Goal: Information Seeking & Learning: Understand process/instructions

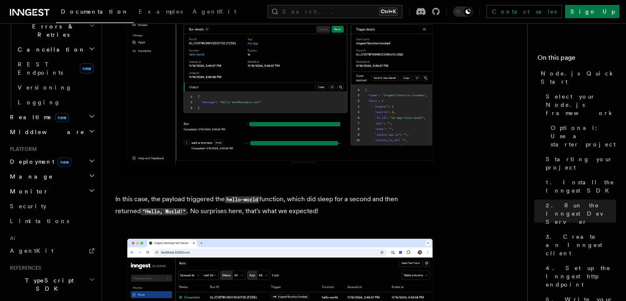
scroll to position [329, 0]
click at [16, 157] on span "Deployment new" at bounding box center [39, 161] width 65 height 8
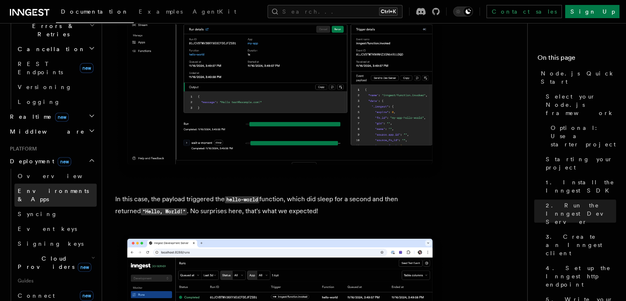
click at [22, 187] on span "Environments & Apps" at bounding box center [53, 194] width 71 height 15
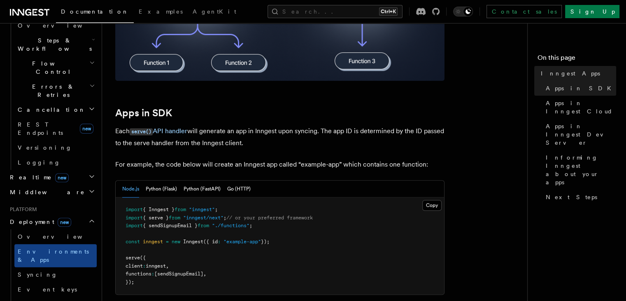
scroll to position [275, 0]
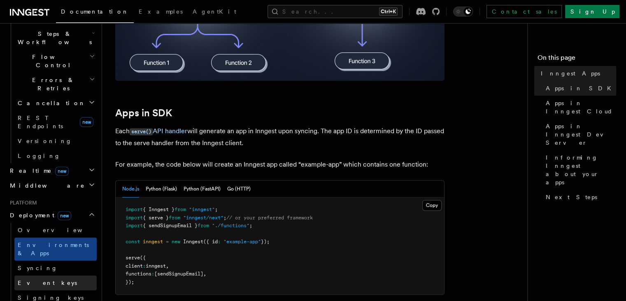
click at [45, 275] on link "Event keys" at bounding box center [55, 282] width 82 height 15
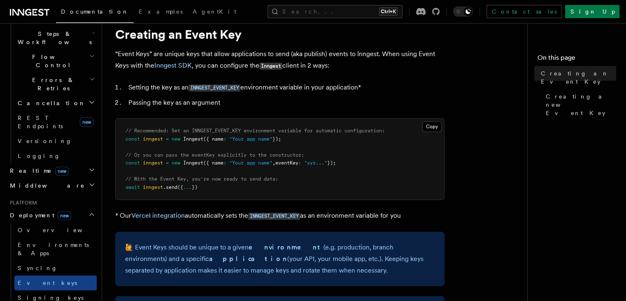
scroll to position [41, 0]
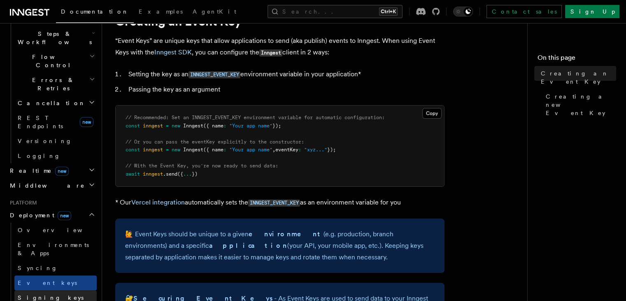
click at [49, 290] on link "Signing keys" at bounding box center [55, 297] width 82 height 15
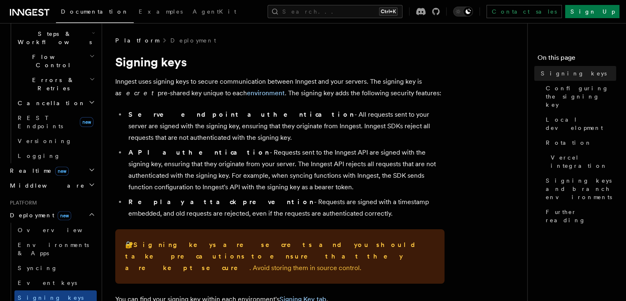
scroll to position [267, 0]
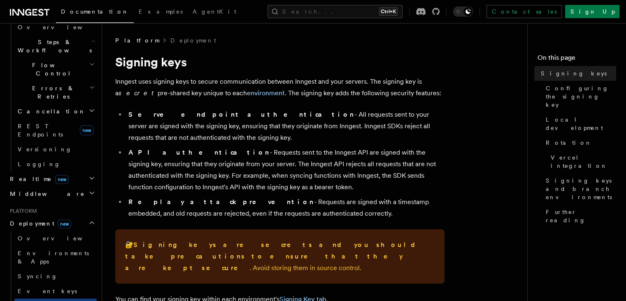
click at [44, 186] on h2 "Middleware" at bounding box center [52, 193] width 90 height 15
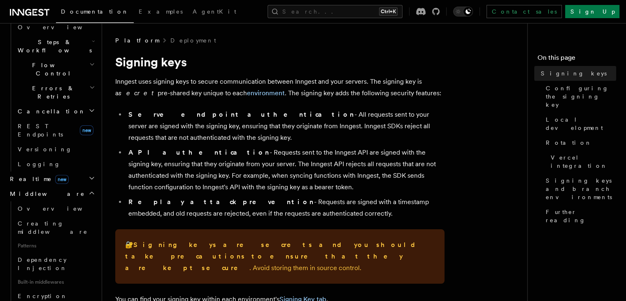
click at [55, 186] on h2 "Middleware" at bounding box center [52, 193] width 90 height 15
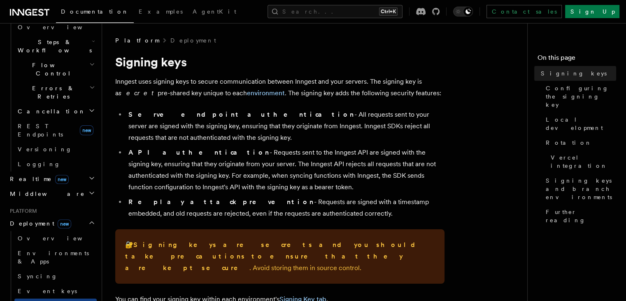
click at [30, 219] on span "Deployment new" at bounding box center [39, 223] width 65 height 8
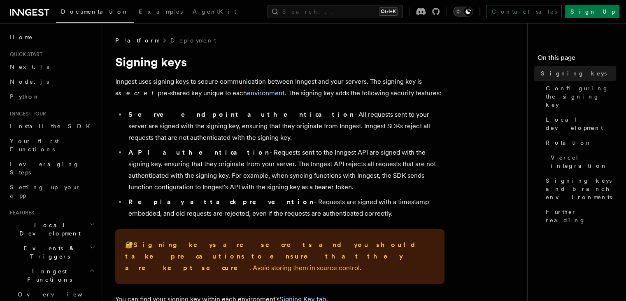
click at [463, 12] on icon "Toggle dark mode" at bounding box center [458, 11] width 8 height 8
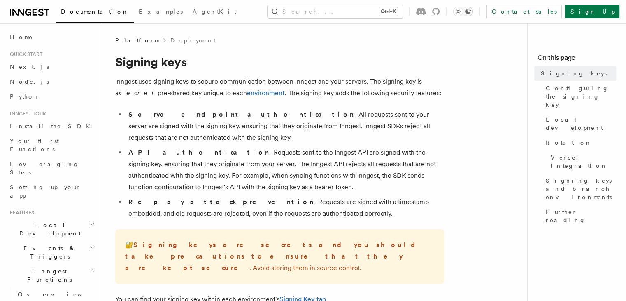
click at [471, 14] on icon "Toggle dark mode" at bounding box center [468, 11] width 5 height 5
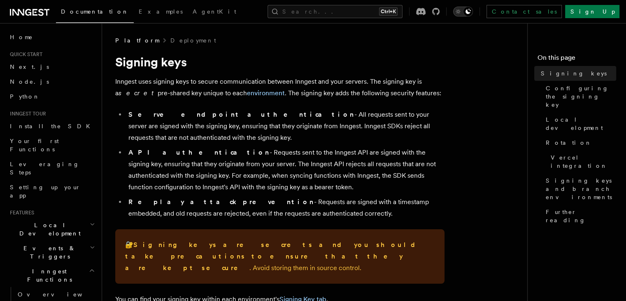
click at [463, 14] on icon "Toggle dark mode" at bounding box center [458, 11] width 8 height 8
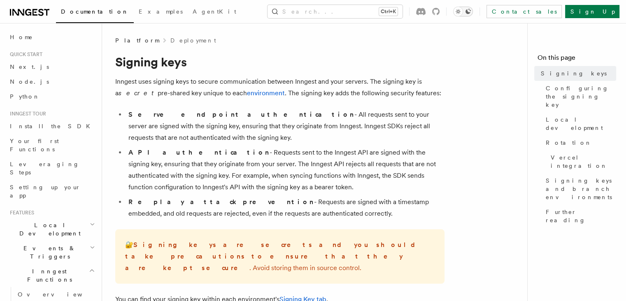
click at [471, 11] on icon "Toggle dark mode" at bounding box center [468, 11] width 5 height 5
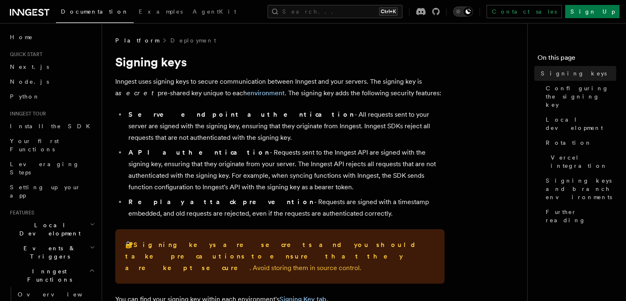
click at [463, 10] on icon "Toggle dark mode" at bounding box center [458, 11] width 8 height 8
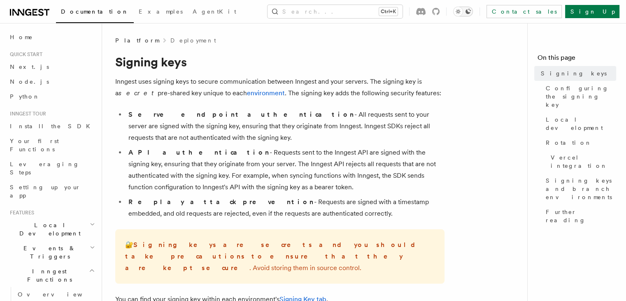
click at [472, 10] on icon "Toggle dark mode" at bounding box center [468, 11] width 7 height 7
